Goal: Check status

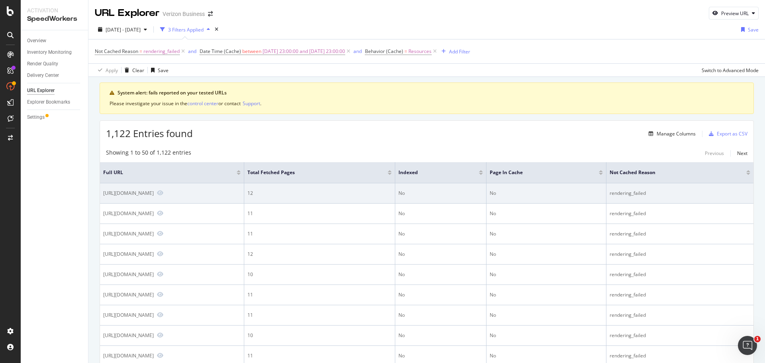
click at [154, 194] on div "[URL][DOMAIN_NAME]" at bounding box center [128, 193] width 51 height 7
click at [163, 194] on icon "Preview https://www.verizon.com/business/fr-fr/resources/articles/drive-busines…" at bounding box center [160, 193] width 6 height 6
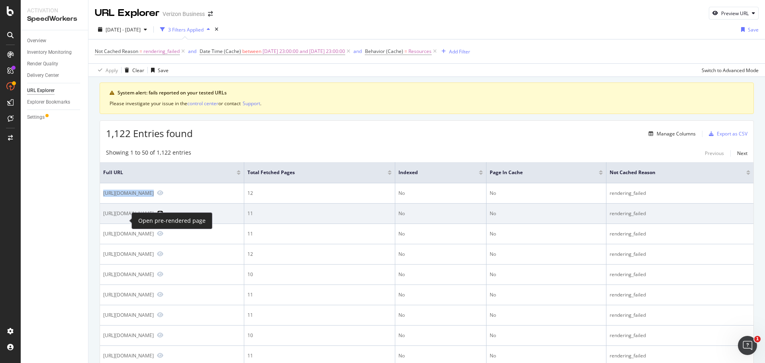
click at [157, 216] on icon "Preview https://www.verizon.com/business/de-de/resources/articles/digital-advis…" at bounding box center [160, 213] width 6 height 6
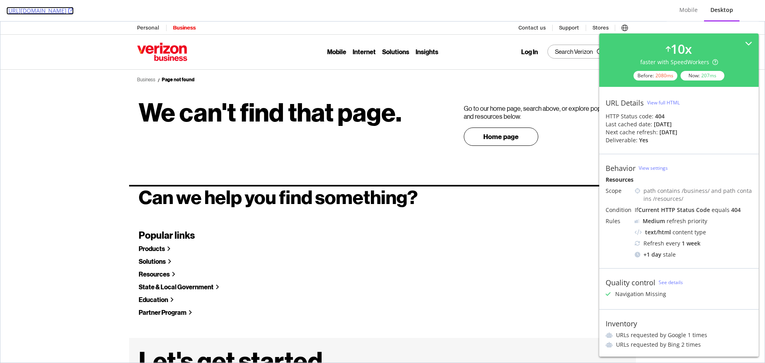
click at [74, 10] on link "[URL][DOMAIN_NAME]" at bounding box center [39, 11] width 67 height 8
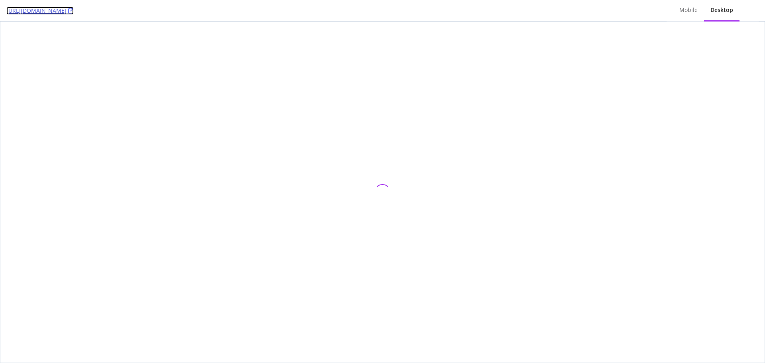
click at [74, 10] on link "[URL][DOMAIN_NAME]" at bounding box center [39, 11] width 67 height 8
